Goal: Task Accomplishment & Management: Use online tool/utility

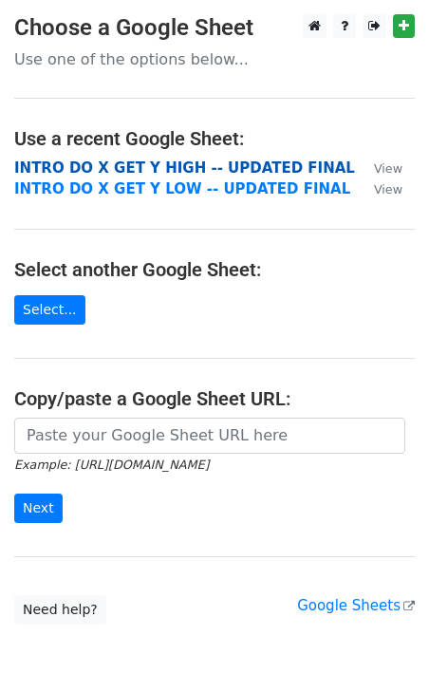
click at [223, 175] on strong "INTRO DO X GET Y HIGH -- UPDATED FINAL" at bounding box center [184, 168] width 341 height 17
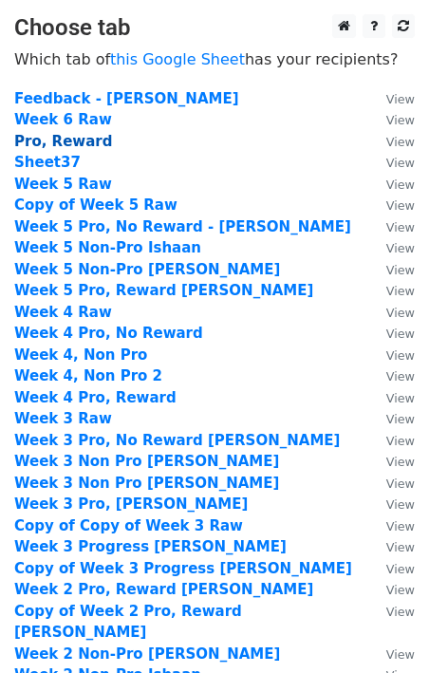
click at [86, 139] on strong "Pro, Reward" at bounding box center [63, 141] width 98 height 17
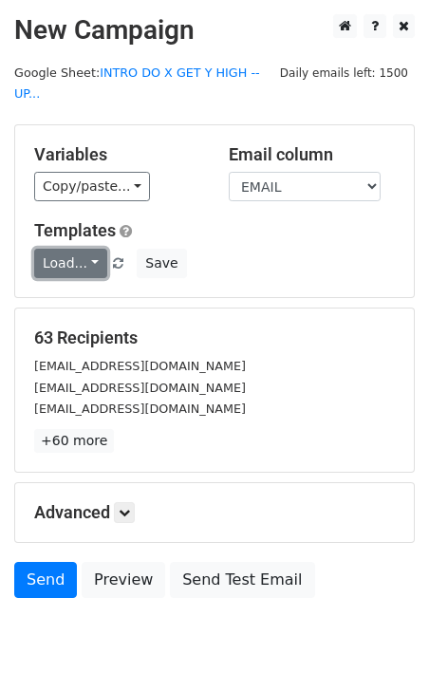
click at [85, 249] on link "Load..." at bounding box center [70, 263] width 73 height 29
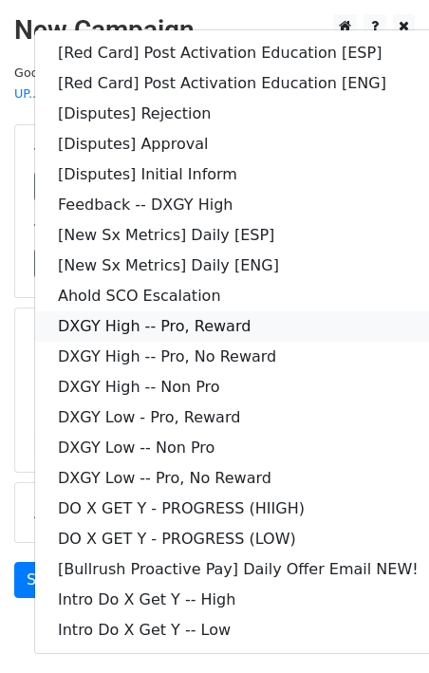
click at [307, 311] on link "DXGY High -- Pro, Reward" at bounding box center [238, 326] width 406 height 30
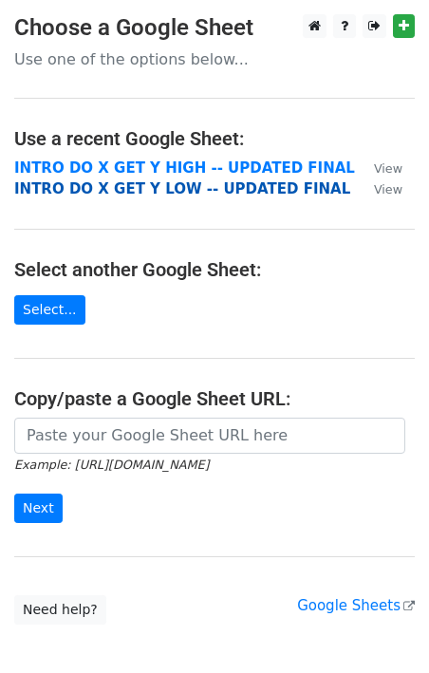
click at [178, 188] on strong "INTRO DO X GET Y LOW -- UPDATED FINAL" at bounding box center [182, 188] width 336 height 17
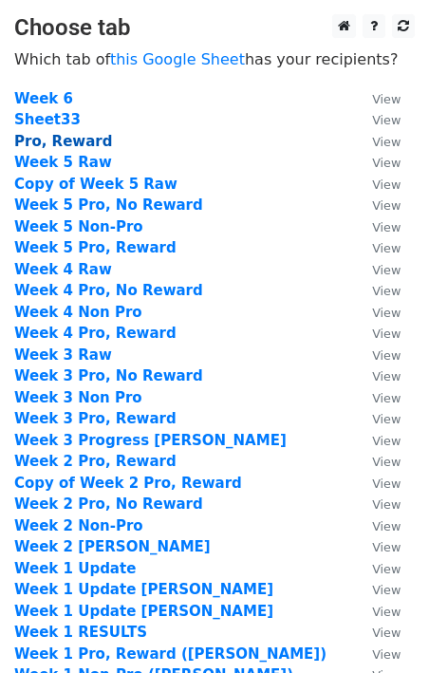
click at [75, 140] on strong "Pro, Reward" at bounding box center [63, 141] width 98 height 17
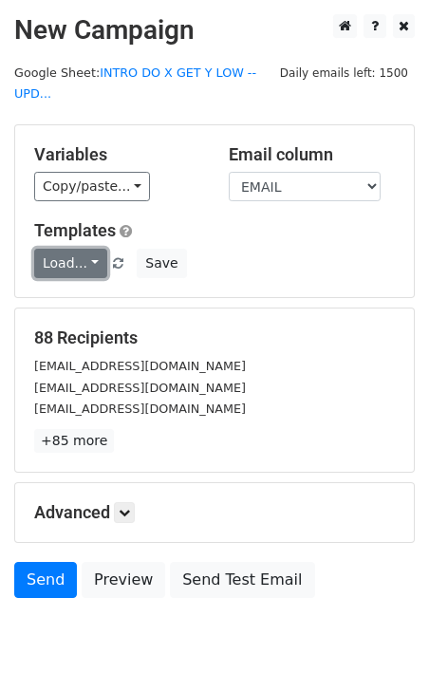
click at [84, 268] on link "Load..." at bounding box center [70, 263] width 73 height 29
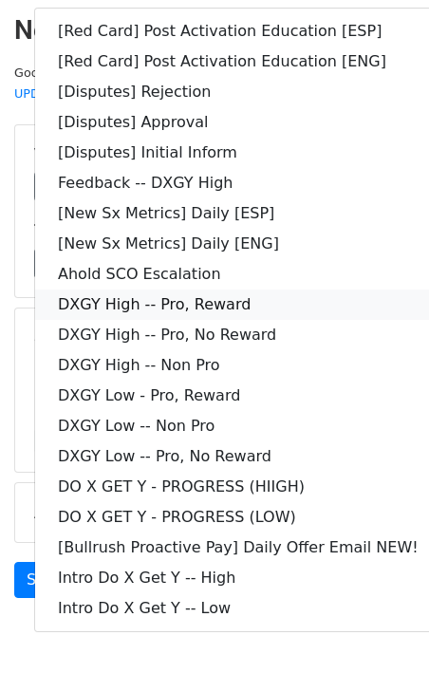
click at [238, 291] on link "DXGY High -- Pro, Reward" at bounding box center [238, 305] width 406 height 30
